Goal: Transaction & Acquisition: Purchase product/service

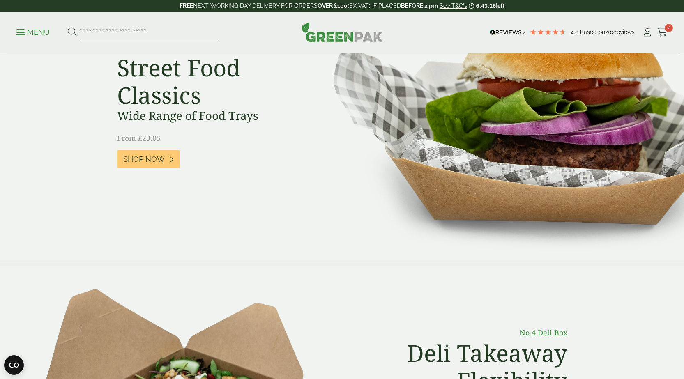
scroll to position [82, 0]
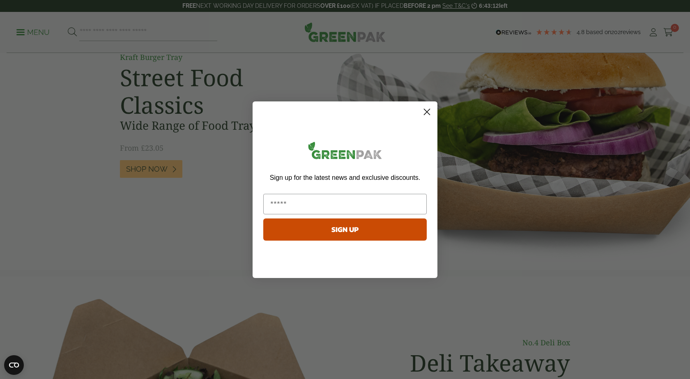
click at [431, 111] on circle "Close dialog" at bounding box center [427, 112] width 14 height 14
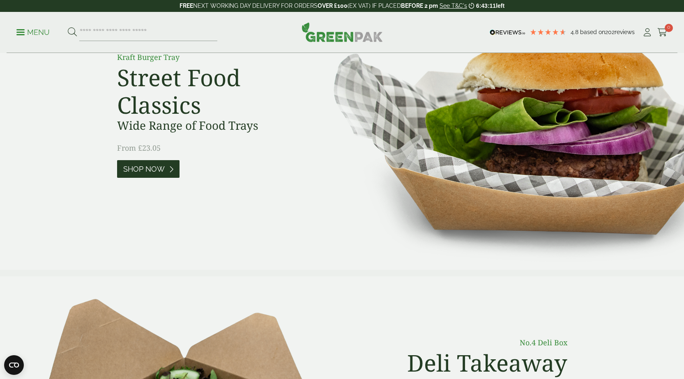
click at [147, 165] on span "Shop Now" at bounding box center [143, 169] width 41 height 9
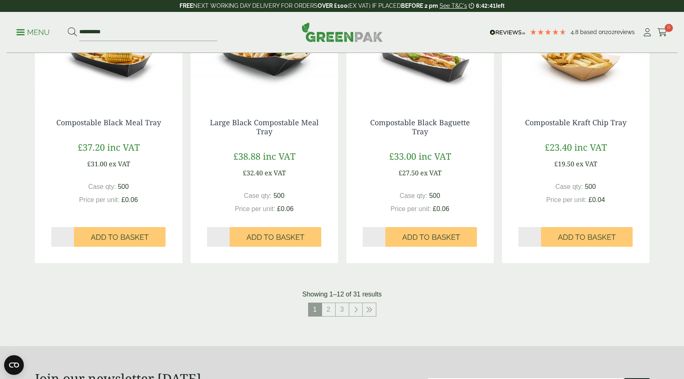
scroll to position [780, 0]
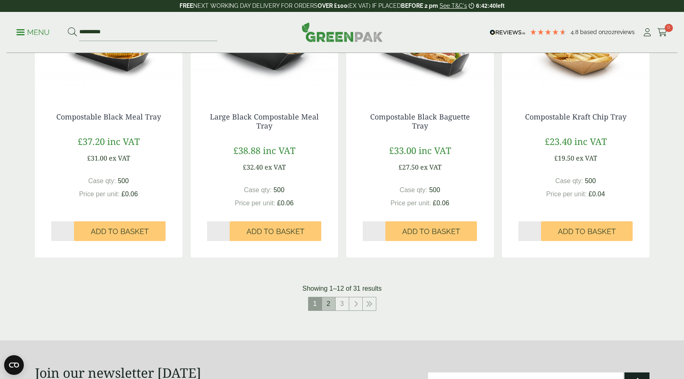
click at [329, 303] on link "2" at bounding box center [328, 303] width 13 height 13
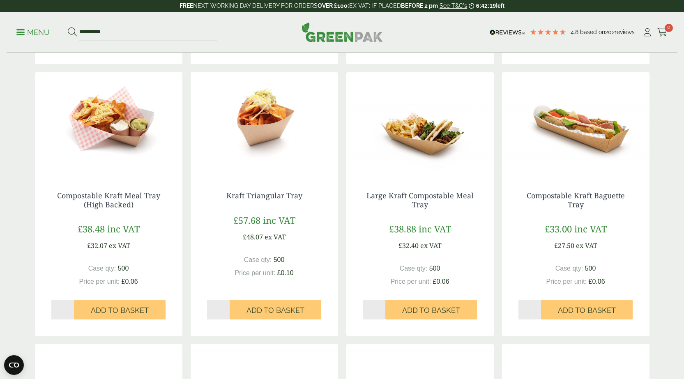
scroll to position [493, 0]
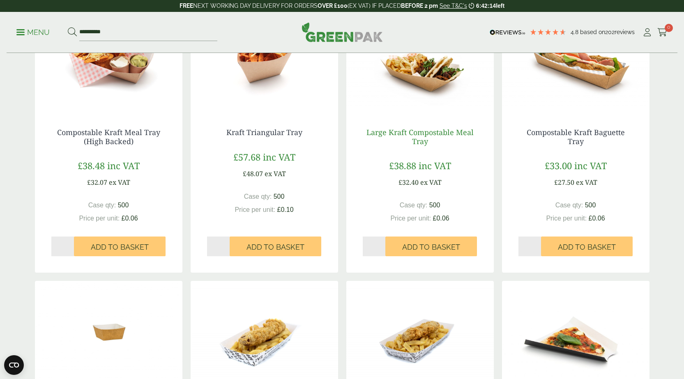
click at [410, 130] on link "Large Kraft Compostable Meal Tray" at bounding box center [419, 136] width 107 height 19
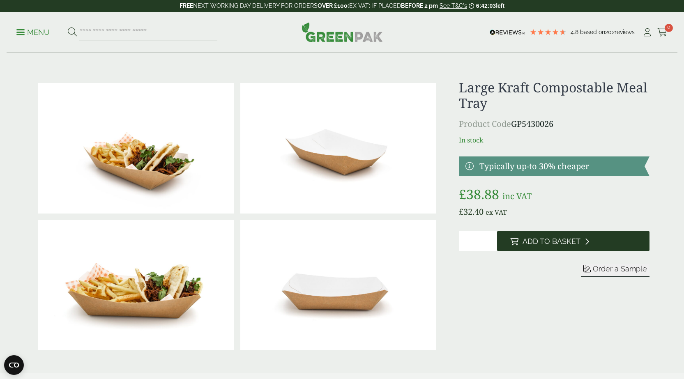
click at [557, 244] on span "Add to Basket" at bounding box center [552, 241] width 58 height 9
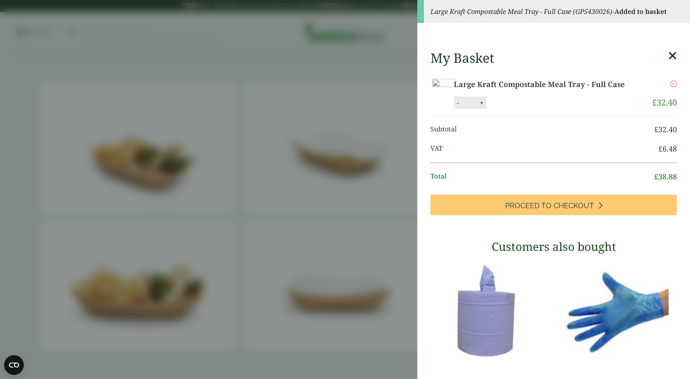
click at [668, 52] on icon at bounding box center [672, 56] width 9 height 12
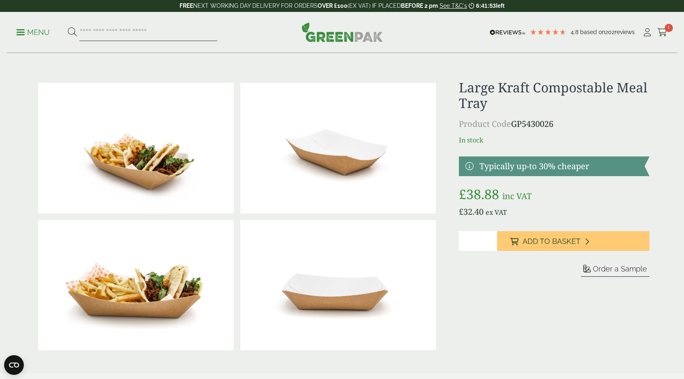
click at [135, 33] on input "search" at bounding box center [148, 32] width 138 height 17
type input "**********"
click at [68, 27] on button at bounding box center [72, 32] width 9 height 11
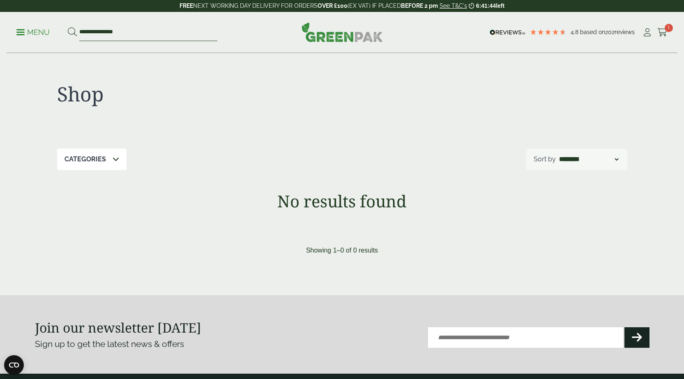
click at [120, 32] on input "**********" at bounding box center [148, 32] width 138 height 17
type input "*"
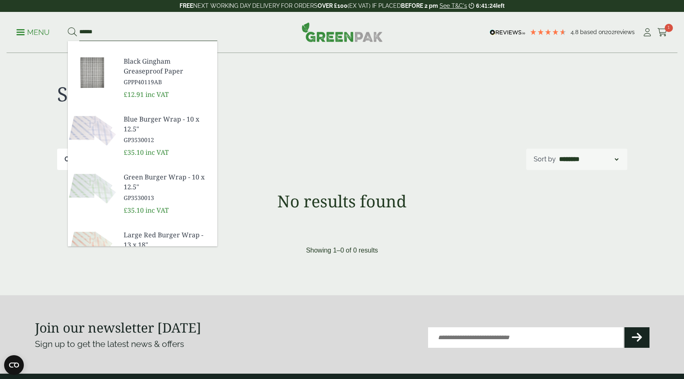
scroll to position [121, 0]
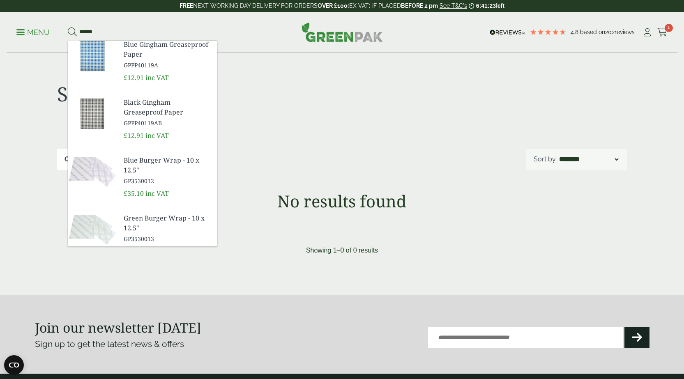
type input "******"
click at [136, 110] on span "Black Gingham Greaseproof Paper" at bounding box center [167, 107] width 87 height 20
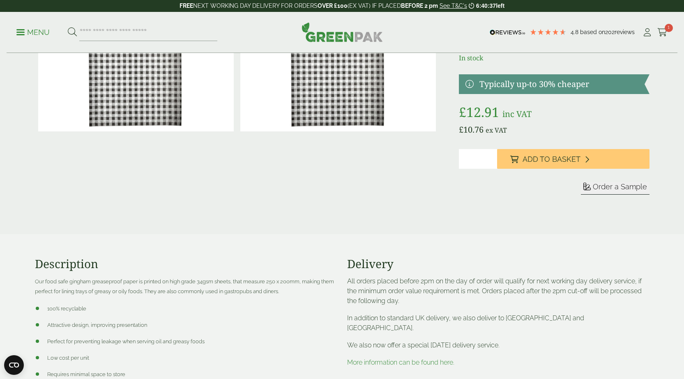
scroll to position [41, 0]
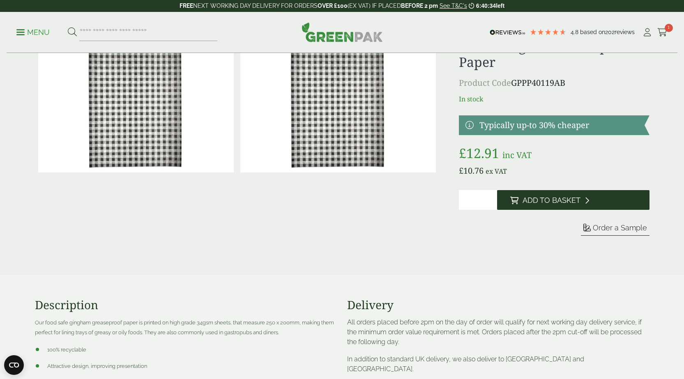
click at [567, 200] on span "Add to Basket" at bounding box center [552, 200] width 58 height 9
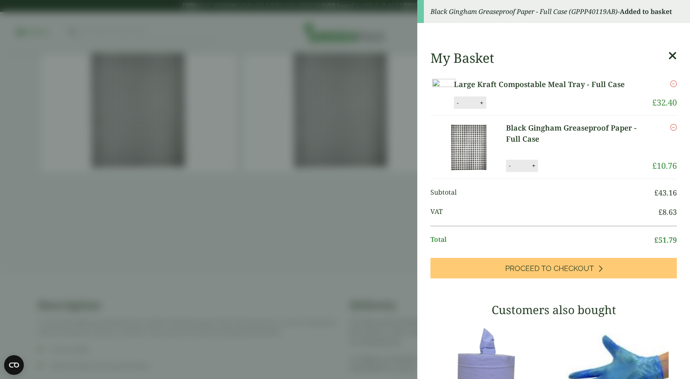
click at [668, 53] on icon at bounding box center [672, 56] width 9 height 12
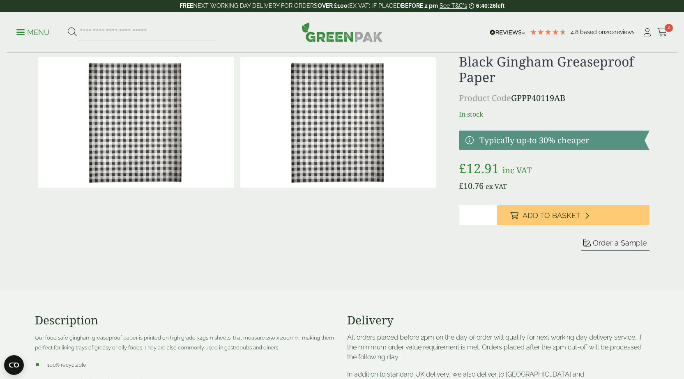
scroll to position [0, 0]
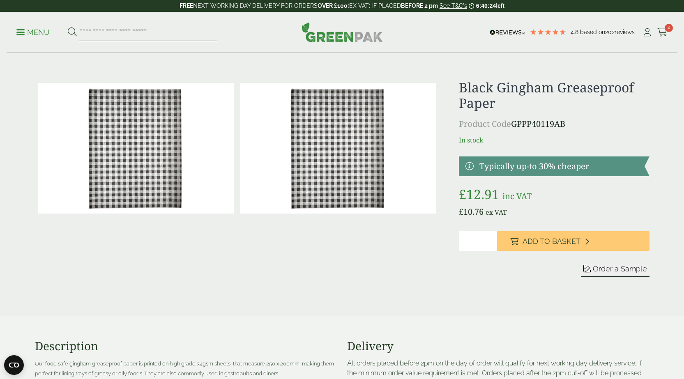
click at [135, 32] on input "search" at bounding box center [148, 32] width 138 height 17
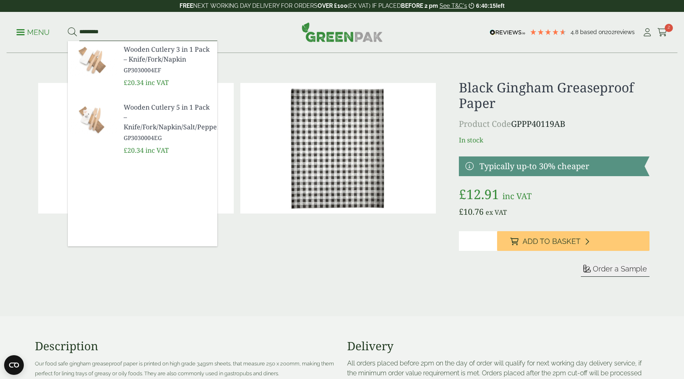
type input "*********"
click at [144, 128] on span "Wooden Cutlery 5 in 1 Pack – Knife/Fork/Napkin/Salt/Pepper" at bounding box center [167, 117] width 87 height 30
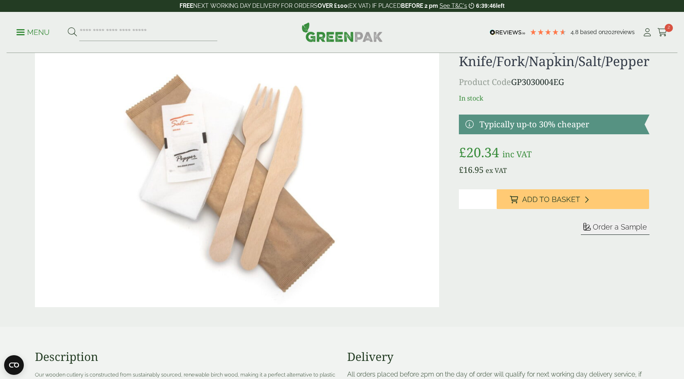
scroll to position [41, 0]
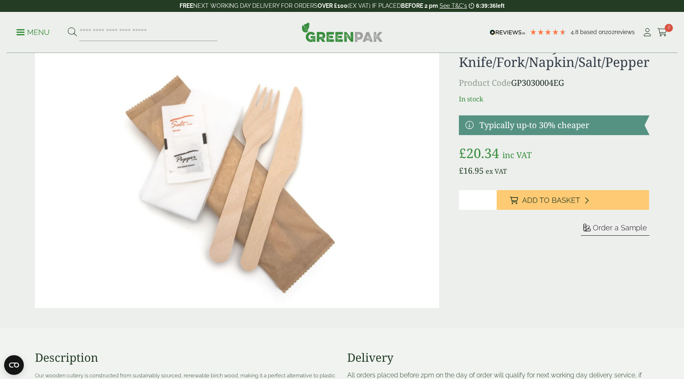
type input "*"
click at [491, 197] on input "*" at bounding box center [478, 200] width 38 height 20
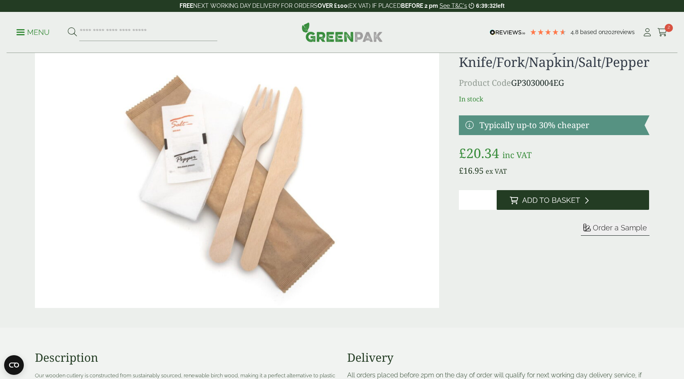
click at [571, 204] on span "Add to Basket" at bounding box center [551, 200] width 58 height 9
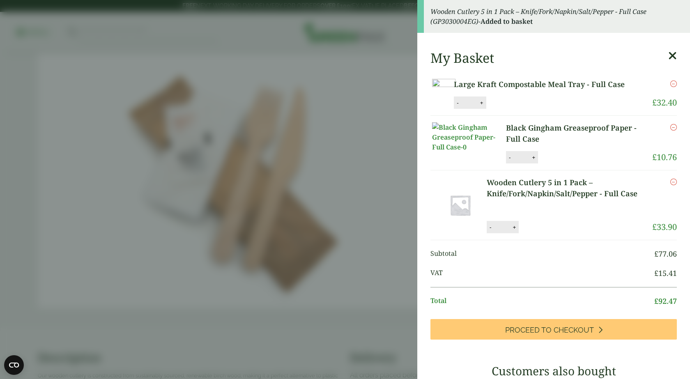
click at [668, 56] on icon at bounding box center [672, 56] width 9 height 12
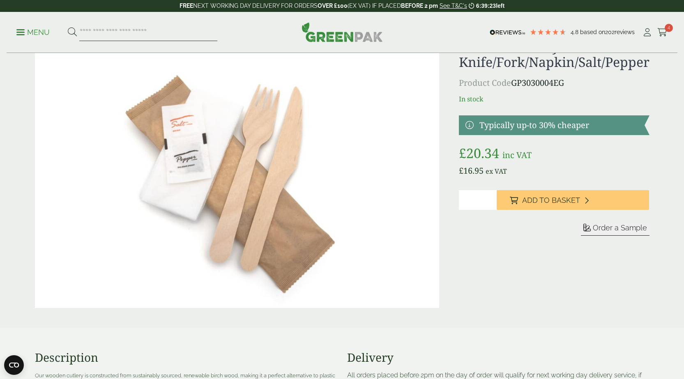
click at [120, 33] on input "search" at bounding box center [148, 32] width 138 height 17
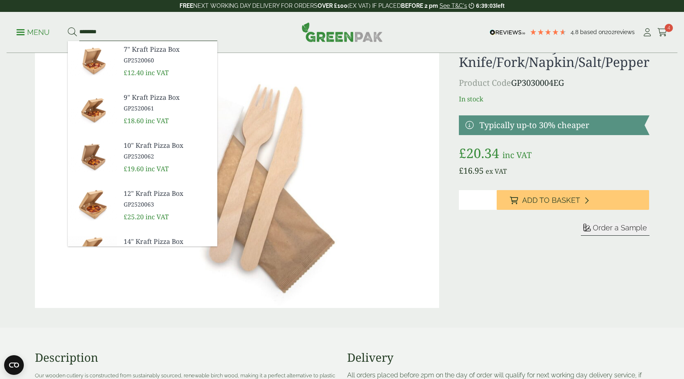
type input "********"
click at [407, 118] on img at bounding box center [237, 173] width 404 height 269
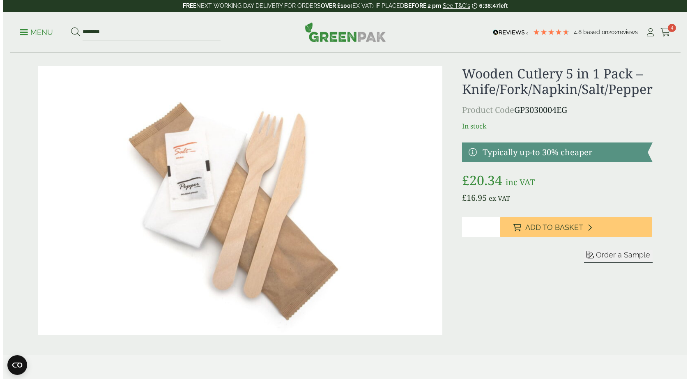
scroll to position [0, 0]
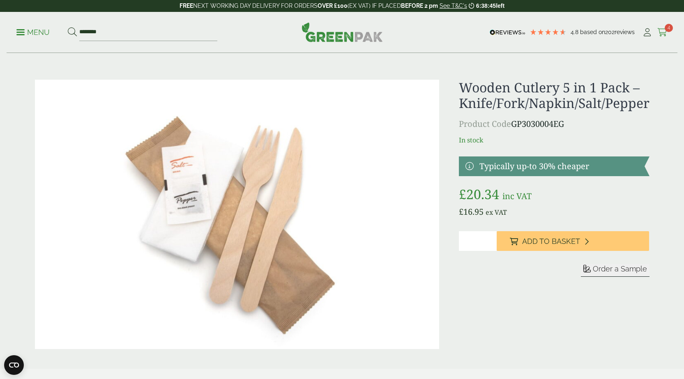
click at [661, 28] on icon at bounding box center [662, 32] width 10 height 8
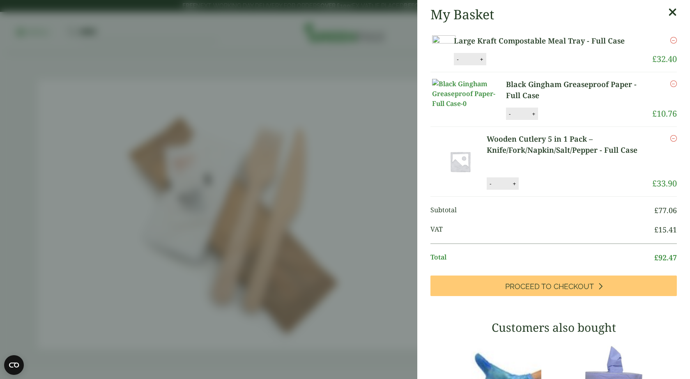
click at [542, 40] on link "Large Kraft Compostable Meal Tray - Full Case" at bounding box center [546, 40] width 184 height 11
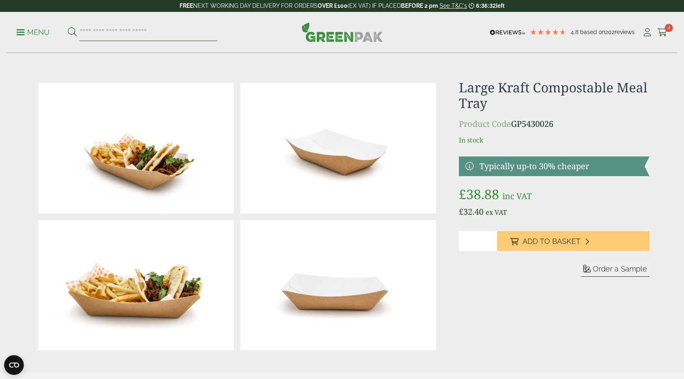
click at [133, 28] on input "search" at bounding box center [148, 32] width 138 height 17
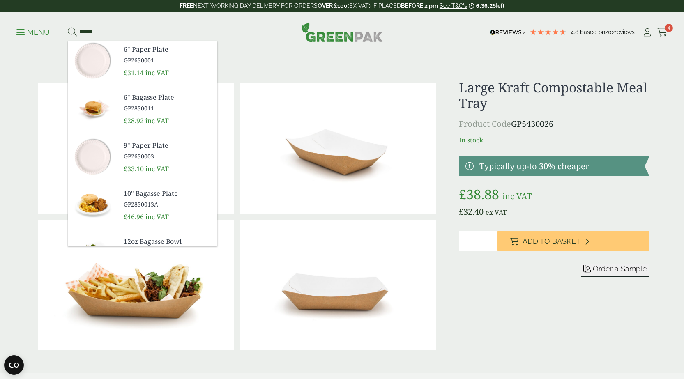
type input "******"
click at [68, 27] on button at bounding box center [72, 32] width 9 height 11
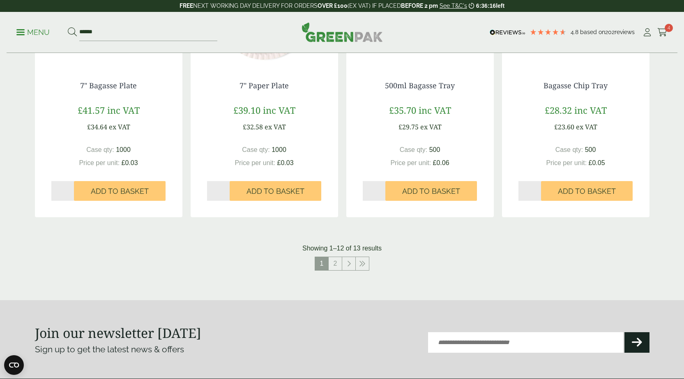
scroll to position [822, 0]
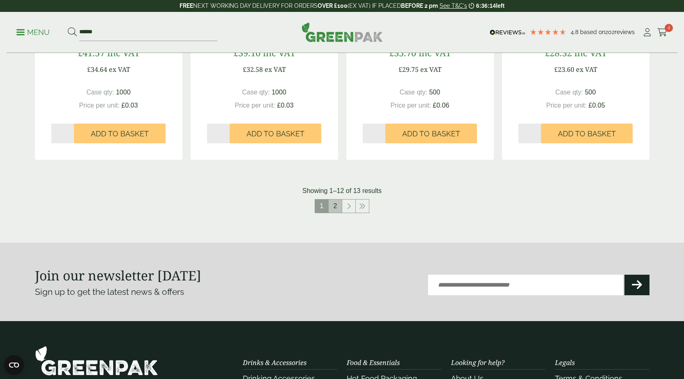
click at [334, 209] on link "2" at bounding box center [335, 206] width 13 height 13
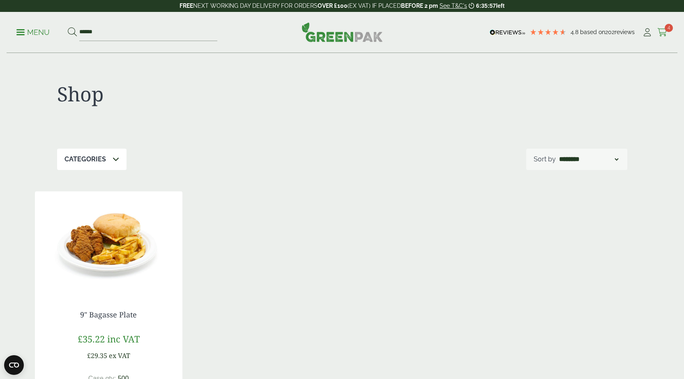
click at [669, 30] on span "4" at bounding box center [669, 28] width 8 height 8
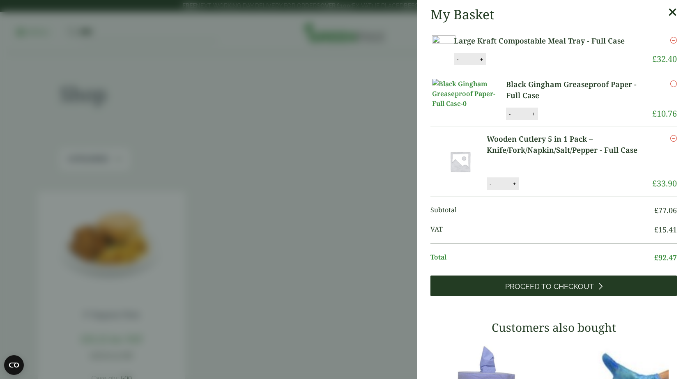
click at [547, 296] on link "Proceed to Checkout" at bounding box center [553, 286] width 246 height 21
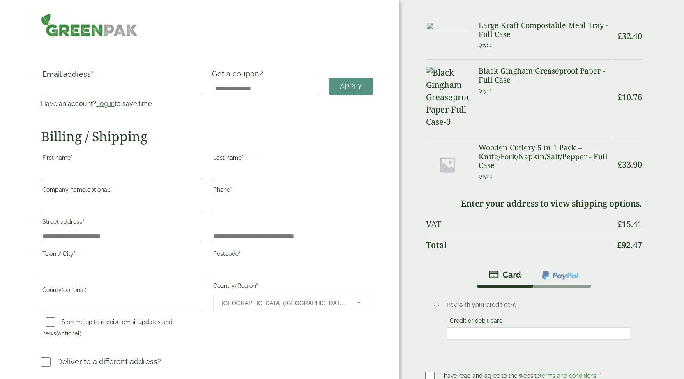
click at [71, 90] on input "Email address *" at bounding box center [121, 88] width 159 height 13
type input "**********"
click at [105, 104] on link "Log in" at bounding box center [105, 104] width 18 height 8
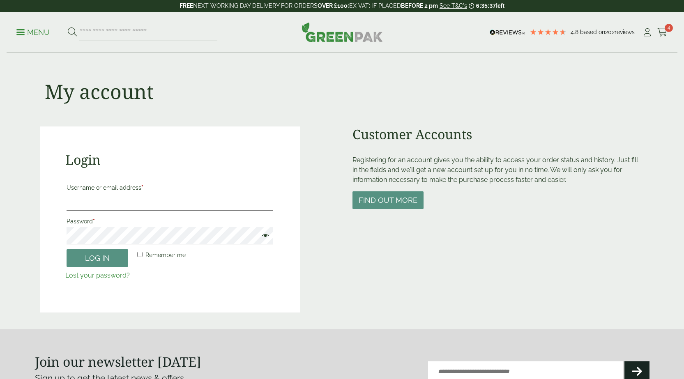
click at [124, 207] on input "Username or email address *" at bounding box center [170, 201] width 207 height 17
type input "**********"
click at [67, 249] on button "Log in" at bounding box center [98, 258] width 62 height 18
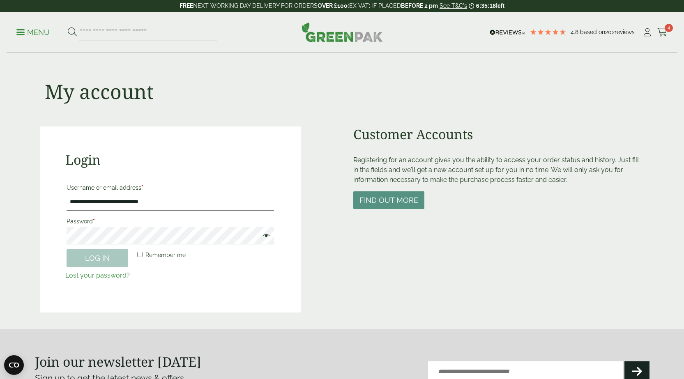
scroll to position [181, 0]
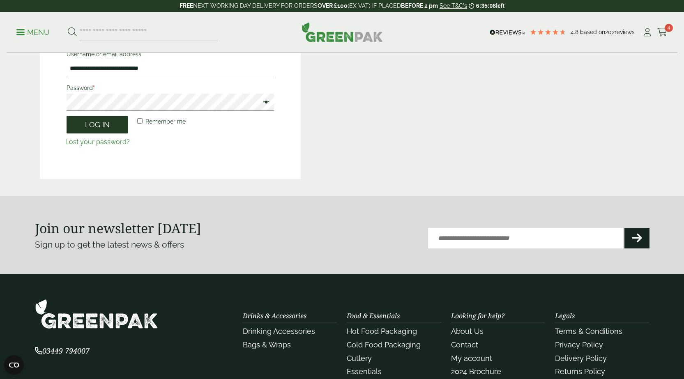
click at [92, 126] on button "Log in" at bounding box center [98, 125] width 62 height 18
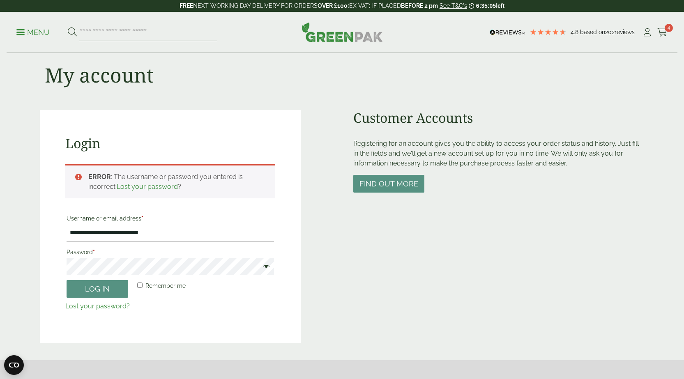
scroll to position [0, 0]
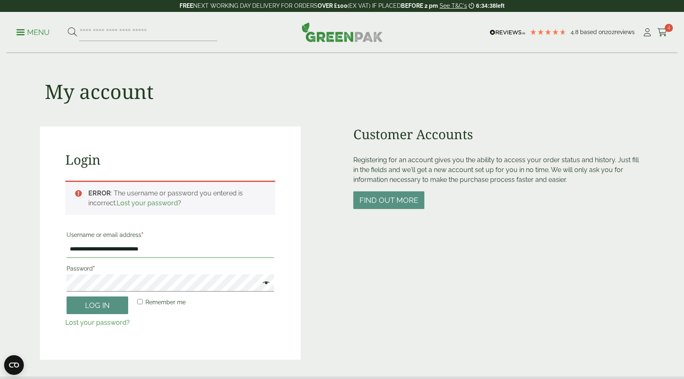
click at [175, 249] on input "**********" at bounding box center [170, 249] width 207 height 17
click at [67, 297] on button "Log in" at bounding box center [98, 306] width 62 height 18
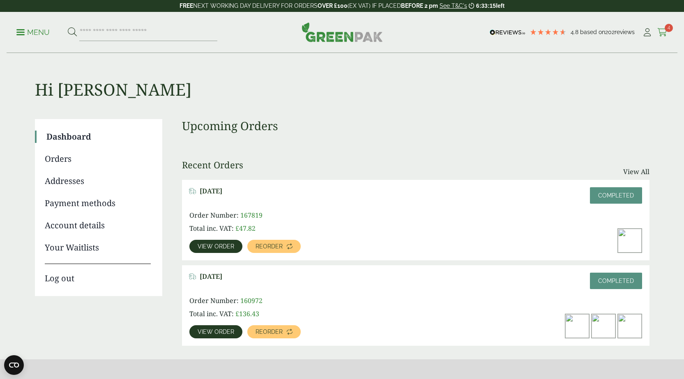
click at [665, 30] on span "4" at bounding box center [669, 28] width 8 height 8
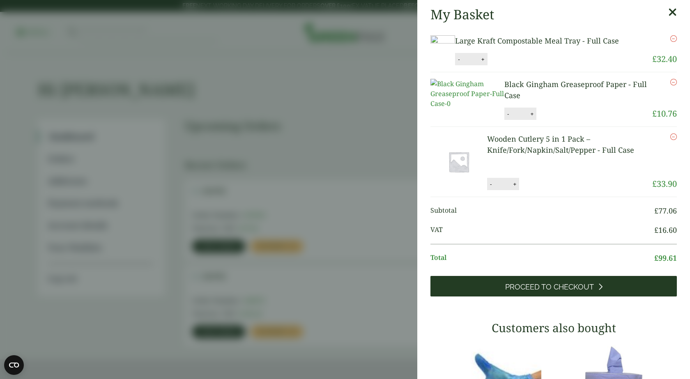
click at [568, 292] on span "Proceed to Checkout" at bounding box center [549, 287] width 89 height 9
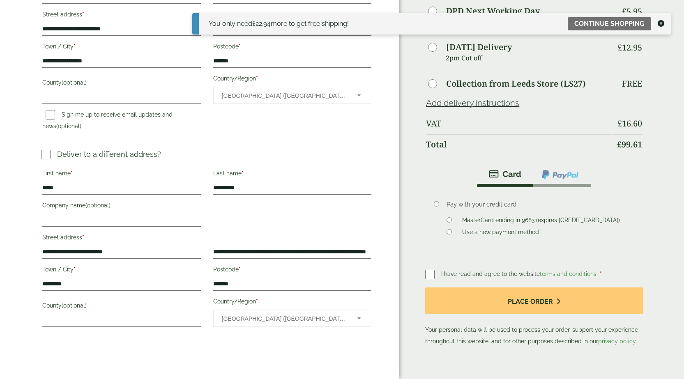
scroll to position [205, 0]
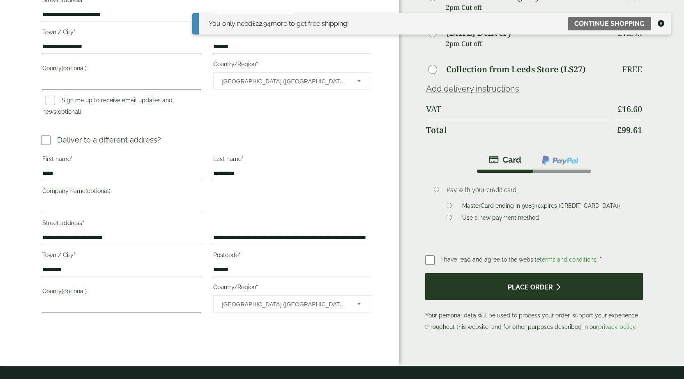
click at [557, 284] on icon "submit" at bounding box center [558, 287] width 4 height 7
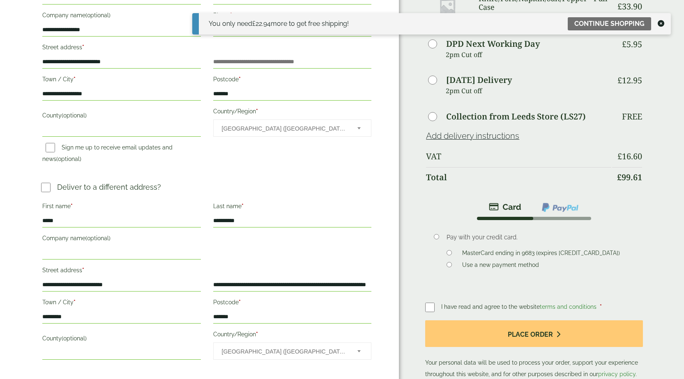
scroll to position [246, 0]
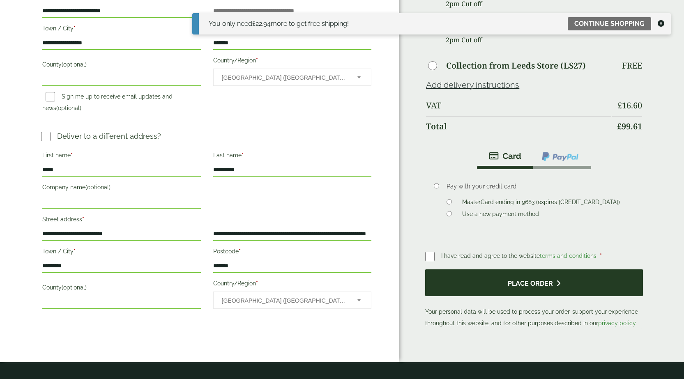
click at [538, 269] on button "Place order" at bounding box center [534, 282] width 218 height 27
